Goal: Navigation & Orientation: Understand site structure

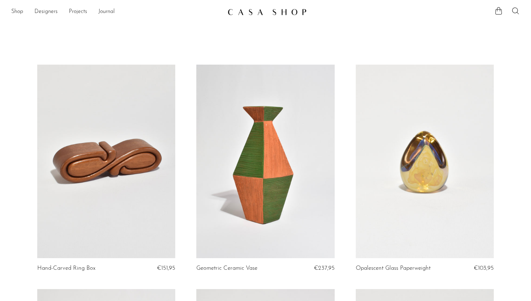
click at [282, 15] on img at bounding box center [267, 11] width 79 height 7
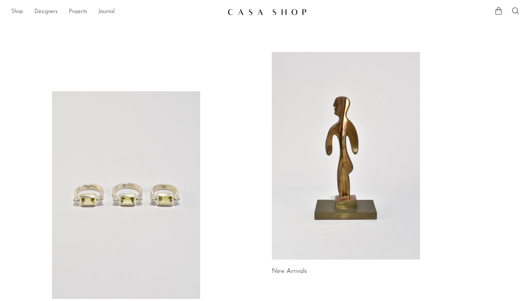
click at [20, 13] on link "Shop" at bounding box center [17, 11] width 12 height 9
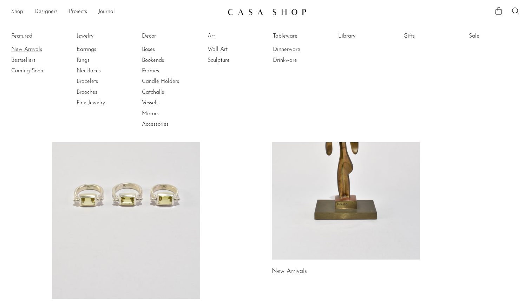
click at [28, 50] on link "New Arrivals" at bounding box center [37, 50] width 53 height 8
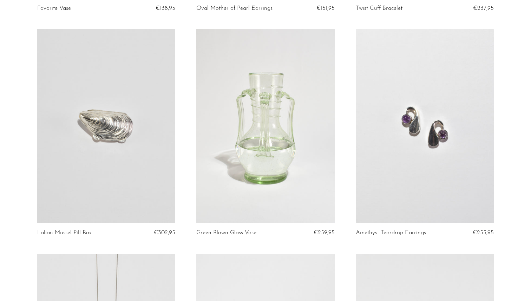
scroll to position [2635, 0]
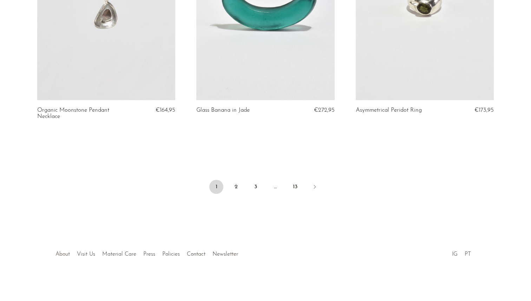
click at [63, 253] on link "About" at bounding box center [62, 254] width 14 height 6
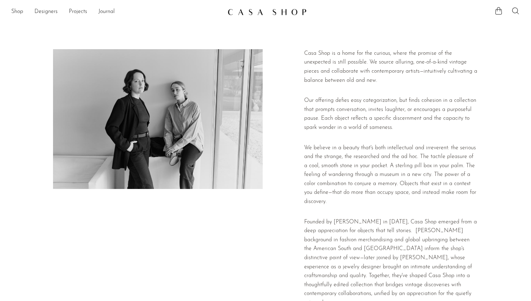
scroll to position [124, 0]
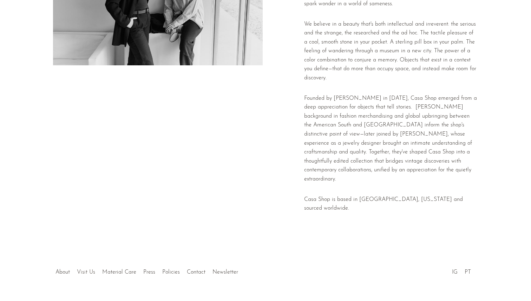
click at [85, 269] on link "Visit Us" at bounding box center [86, 272] width 18 height 6
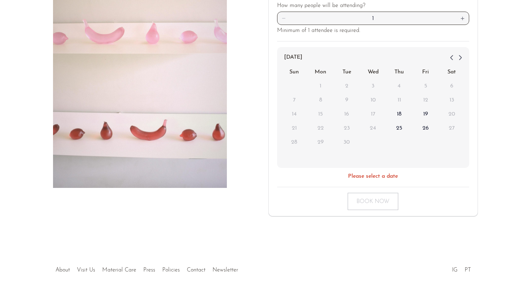
scroll to position [136, 0]
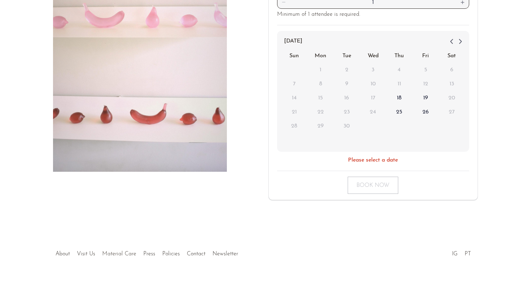
click at [117, 253] on link "Material Care" at bounding box center [119, 254] width 34 height 6
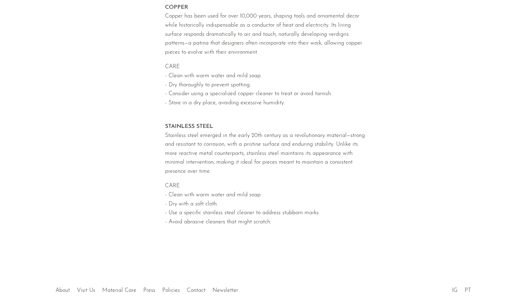
scroll to position [691, 0]
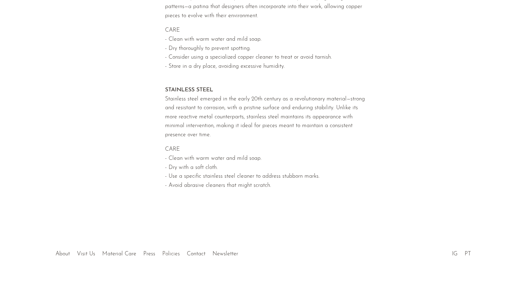
click at [167, 254] on link "Policies" at bounding box center [171, 254] width 18 height 6
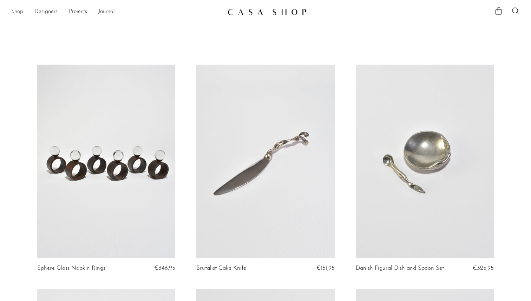
click at [18, 11] on link "Shop" at bounding box center [17, 11] width 12 height 9
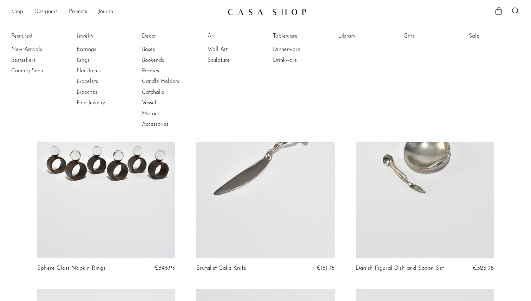
click at [21, 36] on li "Featured New Arrivals Bestsellers Coming Soon" at bounding box center [36, 81] width 51 height 102
click at [24, 48] on link "New Arrivals" at bounding box center [37, 50] width 53 height 8
